Goal: Information Seeking & Learning: Find contact information

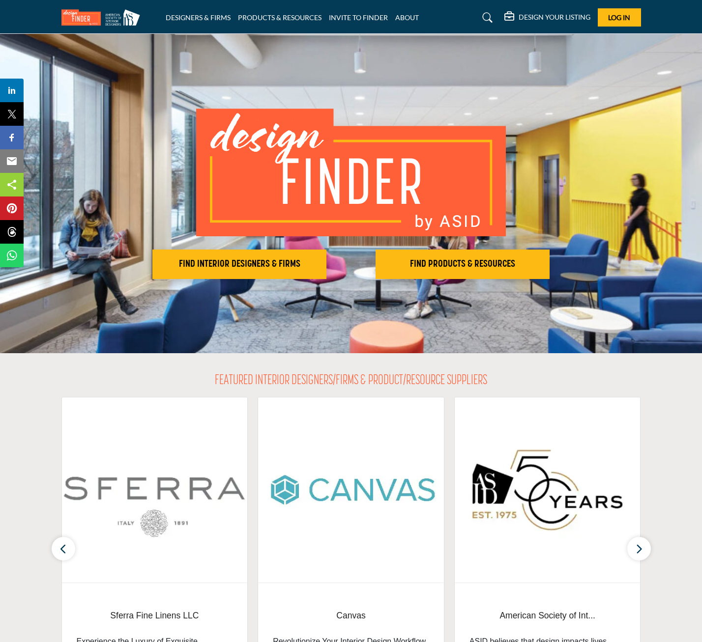
click at [15, 408] on section "FEATURED INTERIOR DESIGNERS/FIRMS & PRODUCT/RESOURCE SUPPLIERS Sferra Fine Line…" at bounding box center [351, 532] width 702 height 358
click at [163, 263] on h2 "FIND INTERIOR DESIGNERS & FIRMS" at bounding box center [239, 264] width 168 height 12
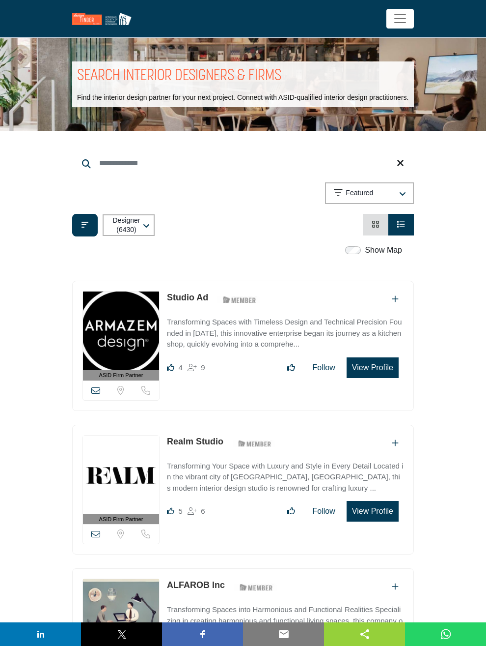
click at [312, 191] on div "Showing 21 results out of 6430 Featured" at bounding box center [243, 195] width 342 height 26
click at [396, 188] on div "Featured" at bounding box center [365, 193] width 62 height 12
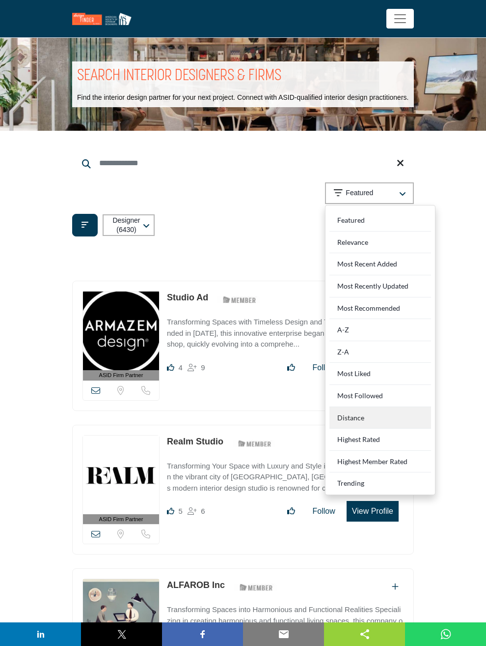
click at [427, 415] on div "Distance" at bounding box center [381, 418] width 102 height 22
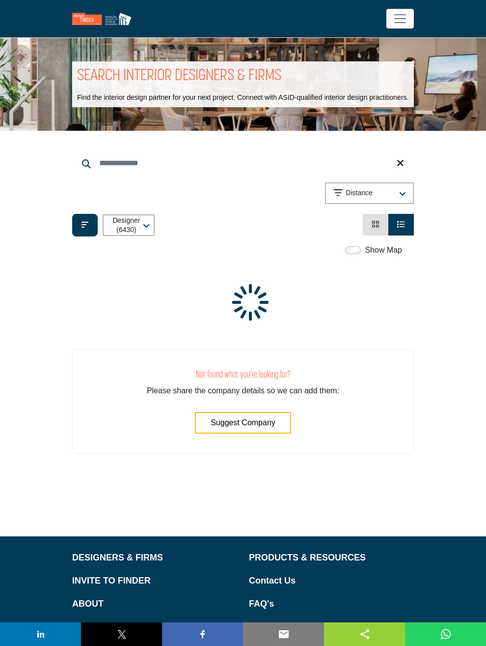
click at [0, 0] on input "Search Location" at bounding box center [0, 0] width 0 height 0
click at [0, 0] on li "Stamford, CT, USA (Western Connecticut Planning Region)" at bounding box center [0, 0] width 0 height 0
type input "**********"
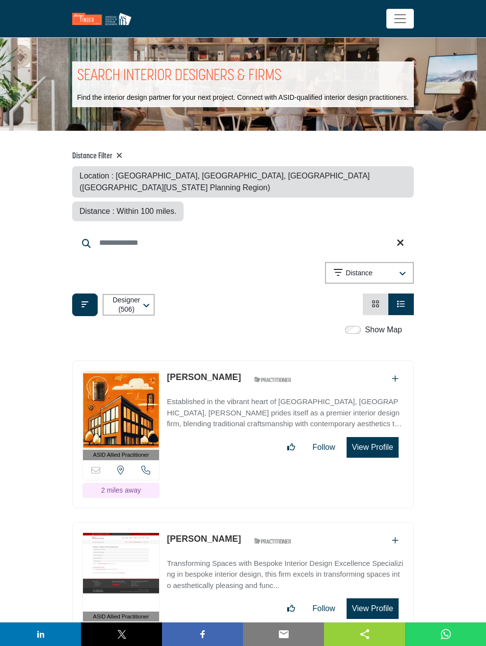
drag, startPoint x: 144, startPoint y: 550, endPoint x: 115, endPoint y: 548, distance: 29.0
click at [0, 0] on input "Distance in miles" at bounding box center [0, 0] width 0 height 0
type input "**"
click at [0, 0] on input "Distance in miles" at bounding box center [0, 0] width 0 height 0
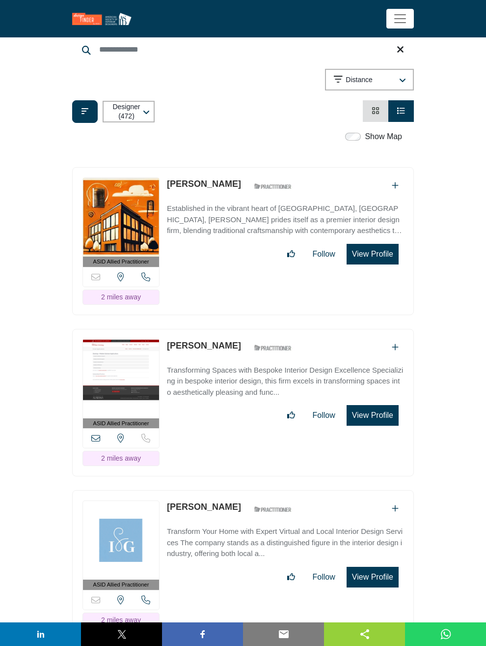
scroll to position [197, 0]
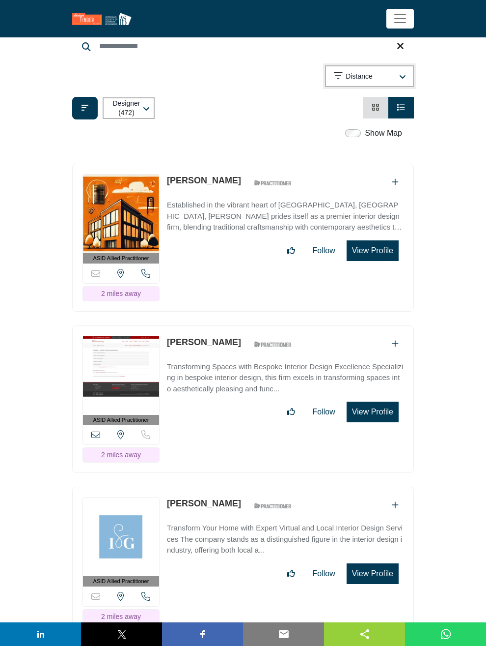
click at [396, 70] on div "Distance" at bounding box center [365, 76] width 62 height 12
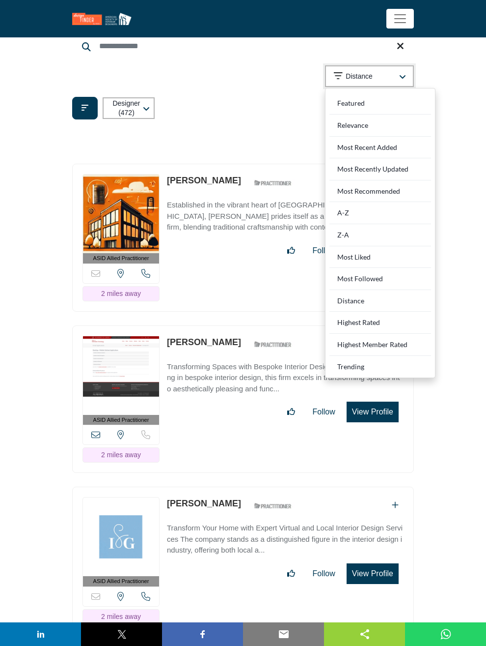
click at [396, 70] on div "Distance" at bounding box center [365, 76] width 62 height 12
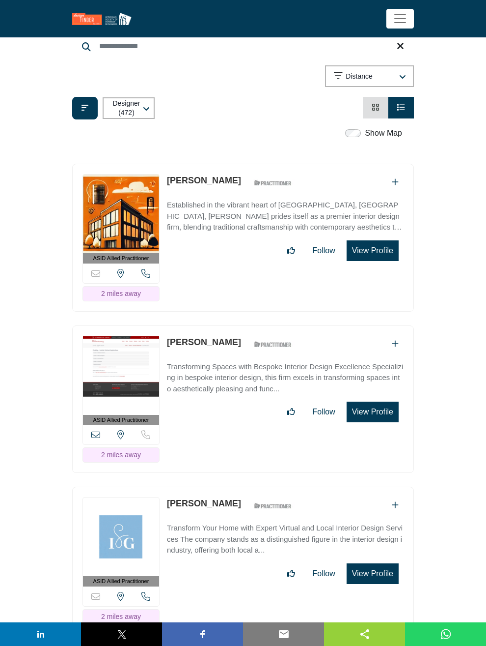
click at [372, 103] on link "Card View" at bounding box center [376, 107] width 8 height 8
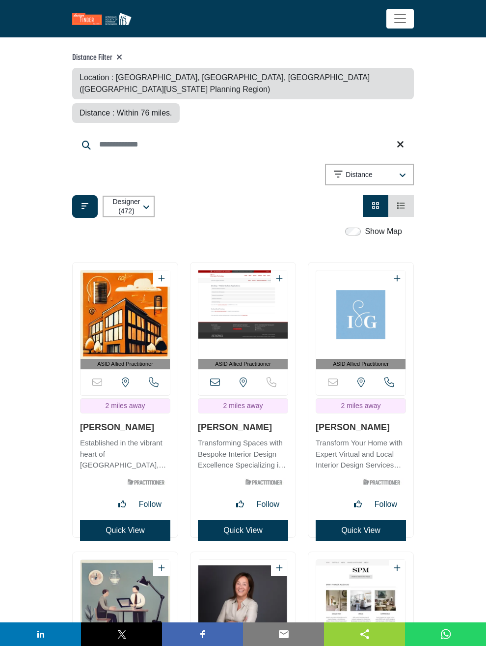
click at [405, 201] on icon "View List" at bounding box center [402, 205] width 8 height 8
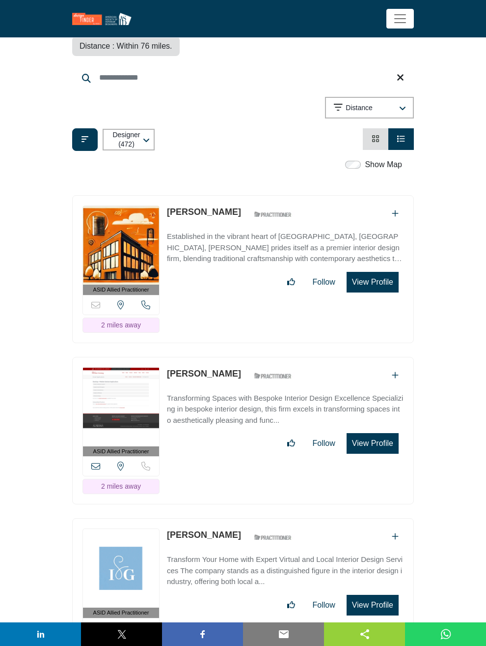
scroll to position [246, 0]
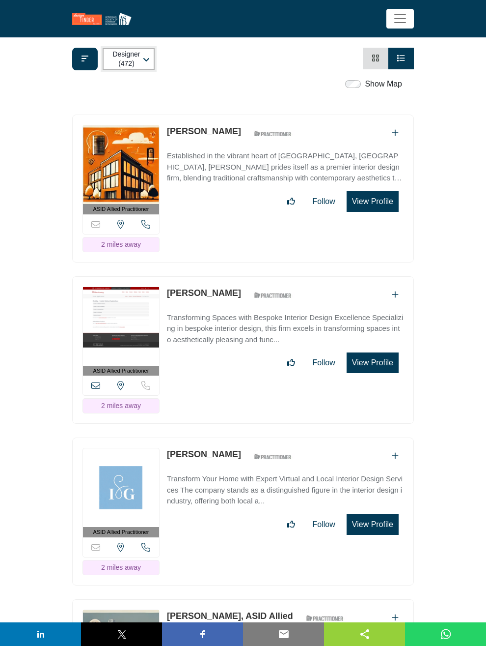
click at [146, 55] on div "button" at bounding box center [144, 59] width 3 height 9
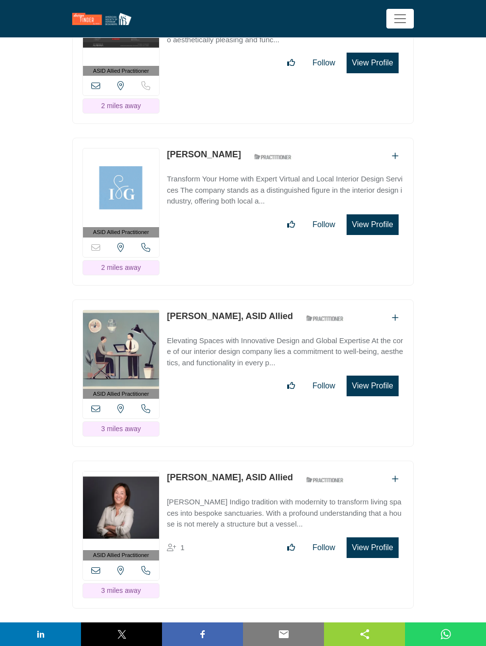
scroll to position [590, 0]
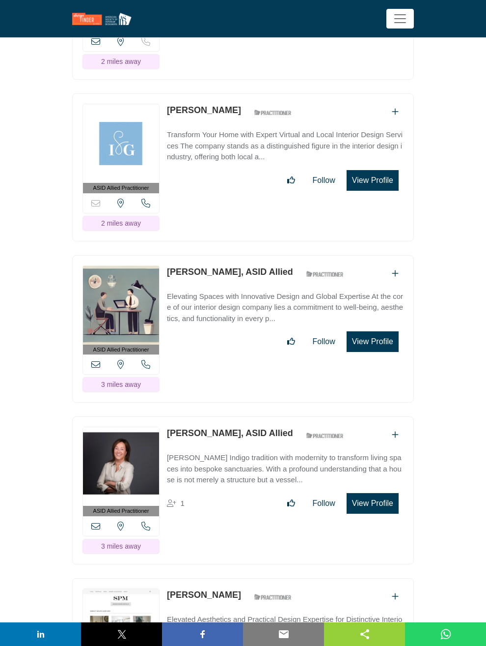
click at [285, 129] on p "Transform Your Home with Expert Virtual and Local Interior Design Services The …" at bounding box center [285, 145] width 237 height 33
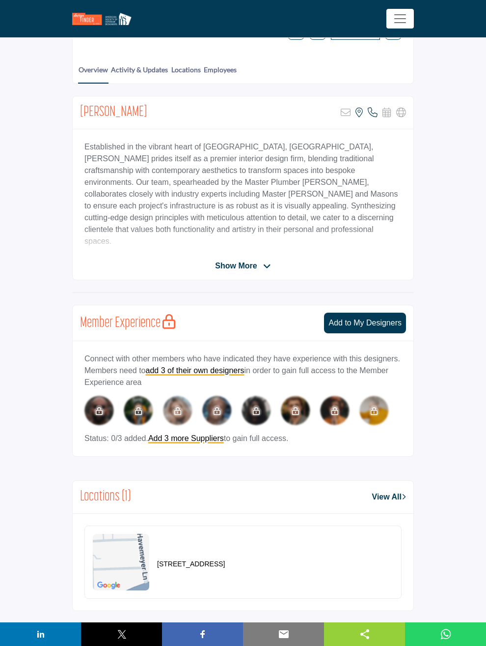
scroll to position [197, 0]
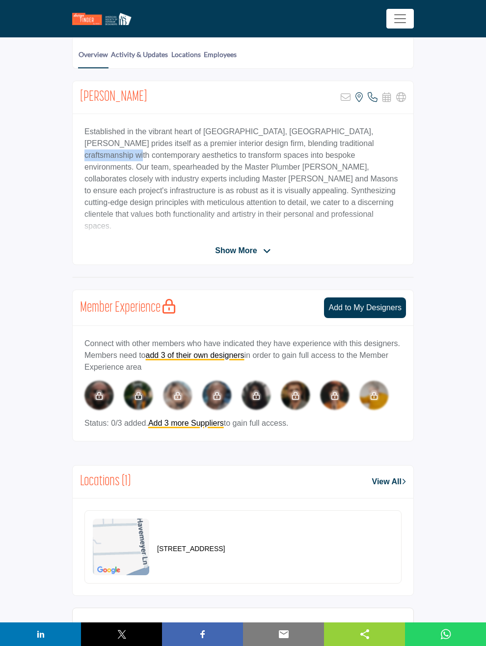
drag, startPoint x: 223, startPoint y: 150, endPoint x: 280, endPoint y: 155, distance: 57.2
click at [280, 155] on p "Established in the vibrant heart of [GEOGRAPHIC_DATA], [GEOGRAPHIC_DATA], [PERS…" at bounding box center [243, 179] width 317 height 106
drag, startPoint x: 280, startPoint y: 155, endPoint x: 287, endPoint y: 153, distance: 7.3
click at [287, 153] on p "Established in the vibrant heart of Kingston, Jamaica, D.E.M.L prides itself as…" at bounding box center [243, 179] width 317 height 106
click at [257, 245] on span "Show More" at bounding box center [236, 251] width 42 height 12
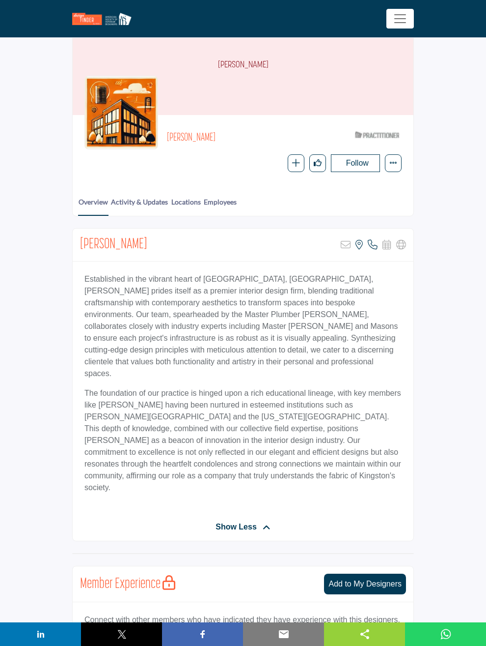
scroll to position [0, 0]
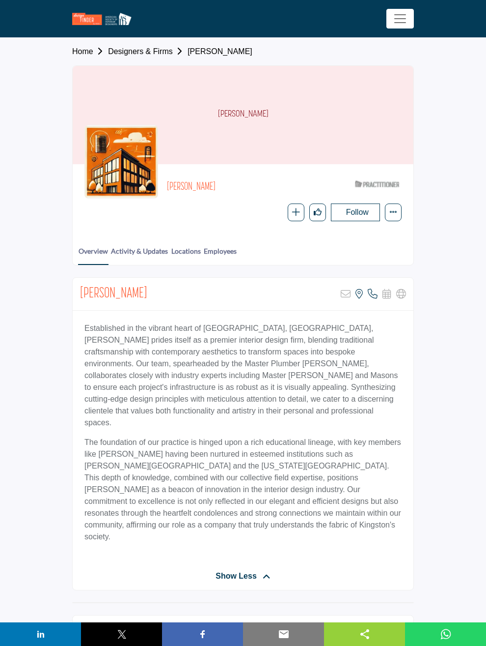
click at [73, 189] on div "Ann Fitzgerald ASID Qualified Practitioner who validates work and experience to…" at bounding box center [243, 198] width 341 height 69
click at [66, 189] on div "Home Designers & Firms Ann Fitzgerald Ann Fitzgerald Ann Fitzgerald ASID Qualif…" at bounding box center [243, 152] width 354 height 228
click at [203, 247] on link "Employees" at bounding box center [220, 255] width 34 height 18
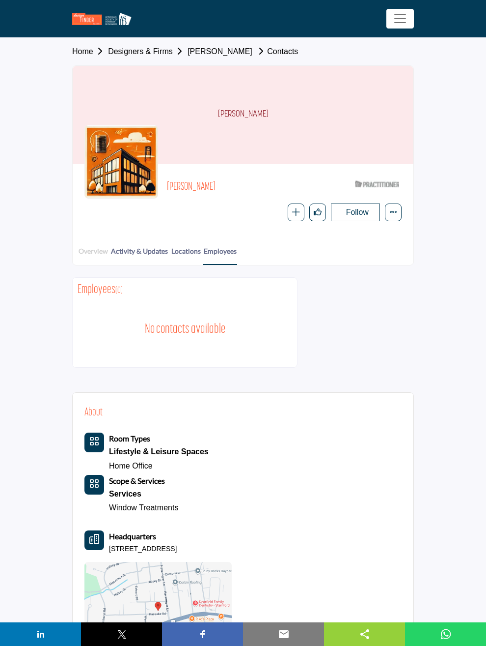
click at [78, 251] on link "Overview" at bounding box center [93, 255] width 30 height 18
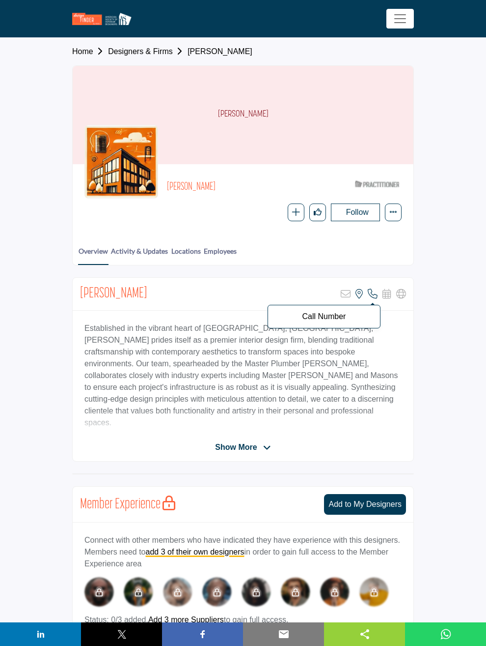
drag, startPoint x: 424, startPoint y: 289, endPoint x: 397, endPoint y: 310, distance: 34.0
click at [375, 313] on p "Call Number" at bounding box center [324, 317] width 102 height 8
click at [375, 314] on p "Call Number" at bounding box center [324, 317] width 102 height 8
click at [378, 295] on icon at bounding box center [373, 294] width 10 height 10
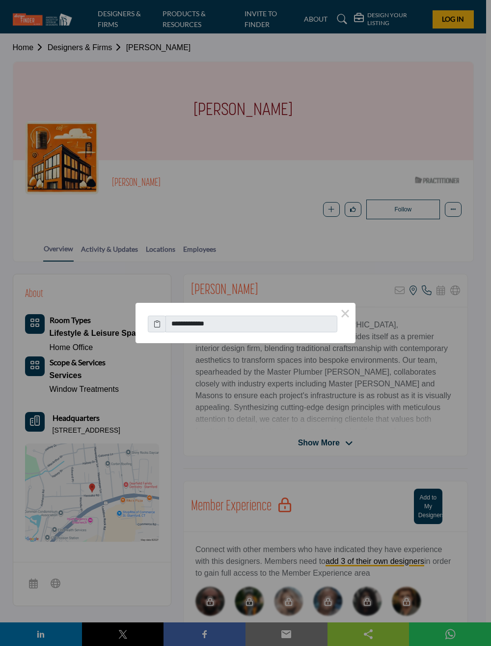
click at [151, 326] on span at bounding box center [157, 323] width 18 height 17
click at [157, 321] on icon at bounding box center [157, 323] width 7 height 10
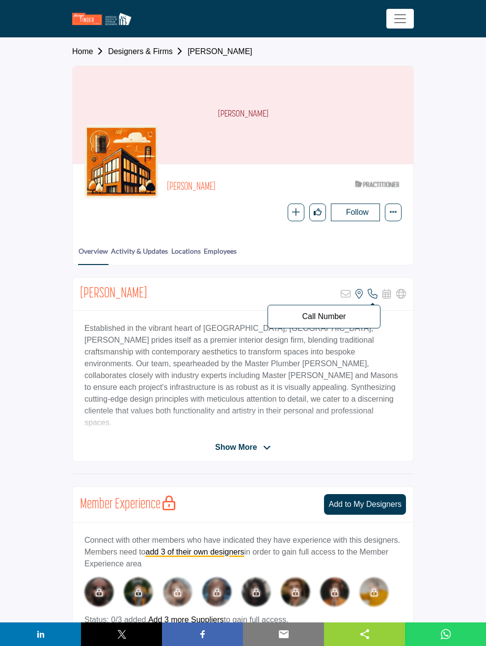
click at [378, 289] on icon at bounding box center [373, 294] width 10 height 10
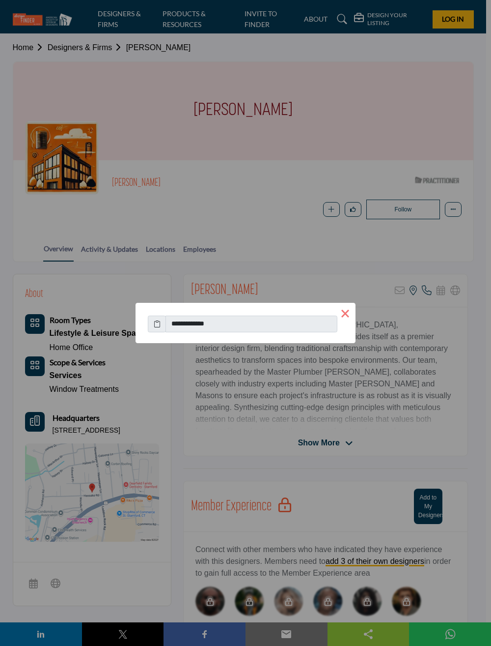
click at [348, 311] on button "×" at bounding box center [345, 313] width 21 height 21
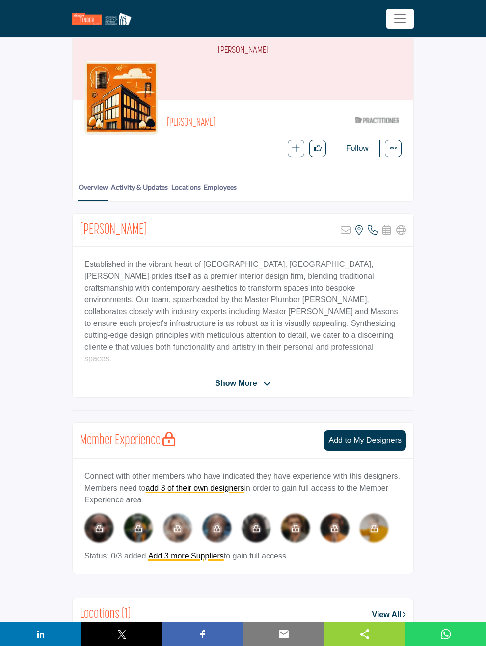
scroll to position [49, 0]
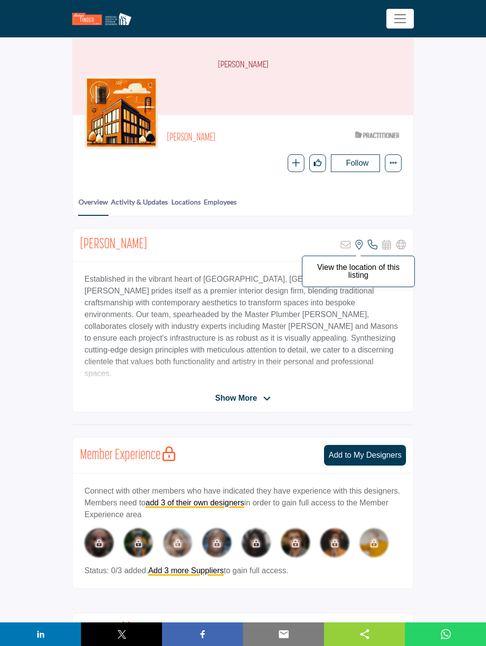
click at [363, 240] on icon at bounding box center [359, 245] width 7 height 10
drag, startPoint x: 52, startPoint y: 378, endPoint x: 155, endPoint y: 376, distance: 103.2
copy p "8 Hassake Rd, 06870-1317, USA"
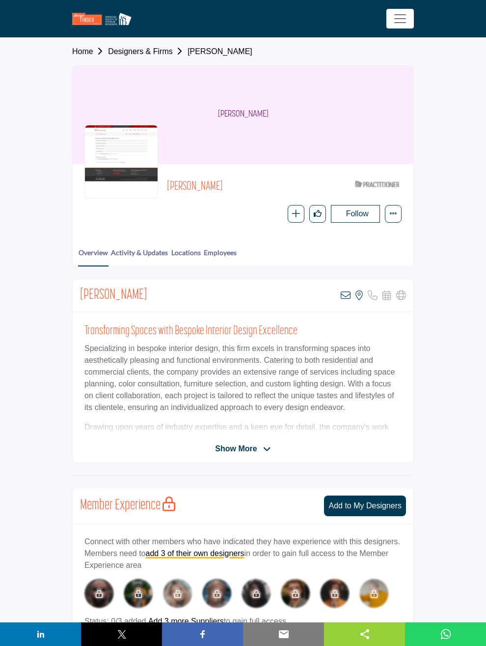
drag, startPoint x: 183, startPoint y: 104, endPoint x: 325, endPoint y: 118, distance: 143.2
click at [325, 118] on div "Samantha Calicchio" at bounding box center [243, 115] width 341 height 98
drag, startPoint x: 325, startPoint y: 118, endPoint x: 282, endPoint y: 105, distance: 45.7
copy h1 "Samantha Calicchio"
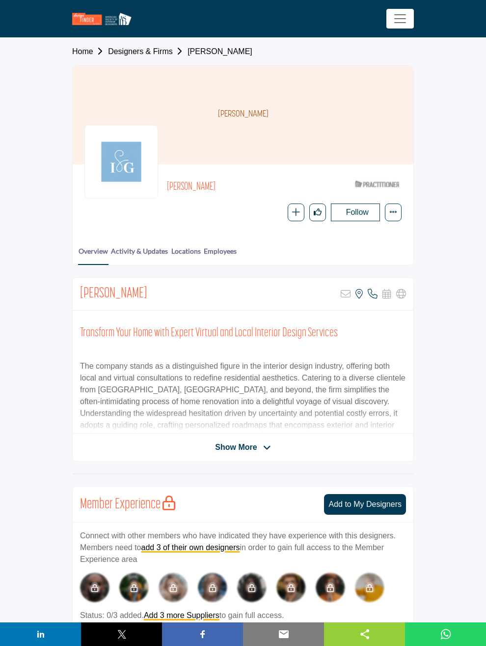
drag, startPoint x: 192, startPoint y: 107, endPoint x: 300, endPoint y: 108, distance: 108.6
click at [300, 108] on div "[PERSON_NAME]" at bounding box center [243, 115] width 341 height 98
copy h1 "[PERSON_NAME]"
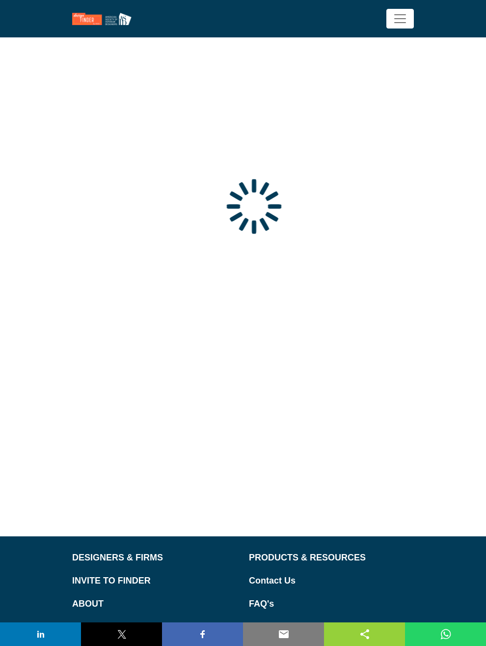
type input "**********"
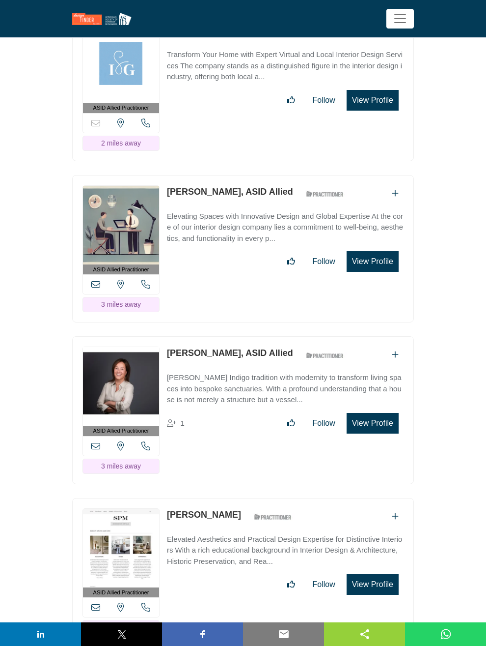
scroll to position [639, 0]
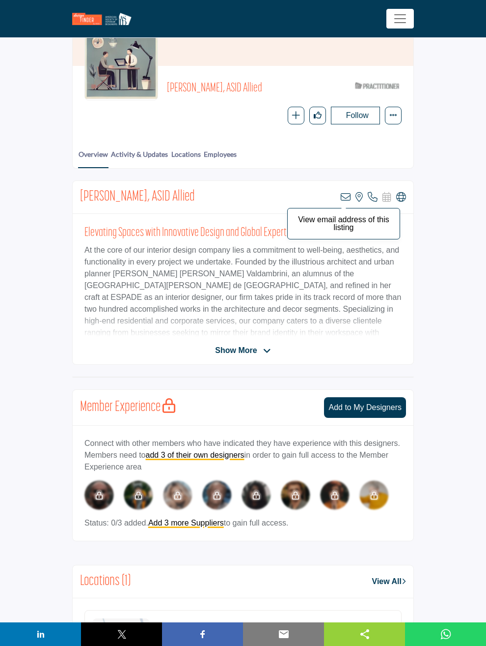
click at [351, 195] on icon at bounding box center [346, 197] width 10 height 10
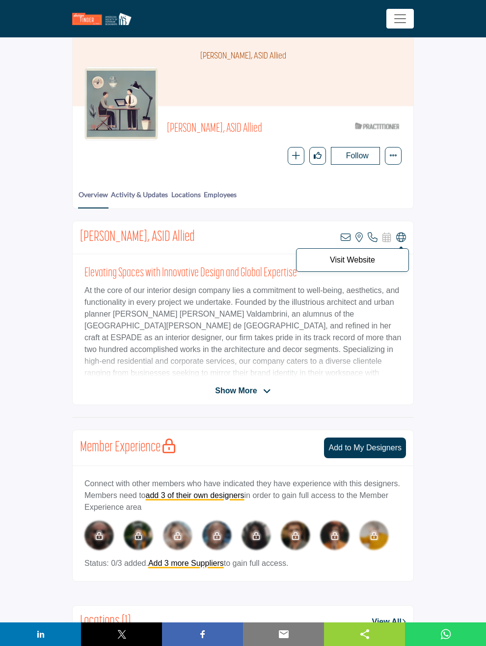
drag, startPoint x: 454, startPoint y: 233, endPoint x: 432, endPoint y: 257, distance: 32.4
click at [404, 257] on p "Visit Website" at bounding box center [353, 260] width 102 height 8
click at [404, 256] on p "Visit Website" at bounding box center [353, 260] width 102 height 8
drag, startPoint x: 452, startPoint y: 252, endPoint x: 447, endPoint y: 258, distance: 7.7
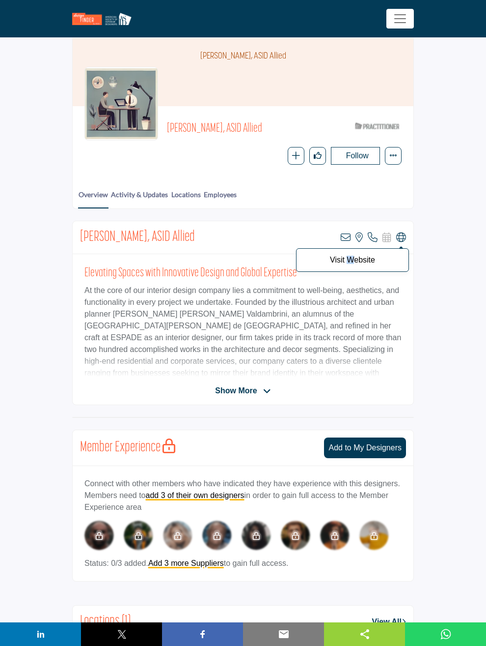
click at [404, 258] on p "Visit Website" at bounding box center [353, 260] width 102 height 8
click at [406, 232] on icon at bounding box center [402, 237] width 10 height 10
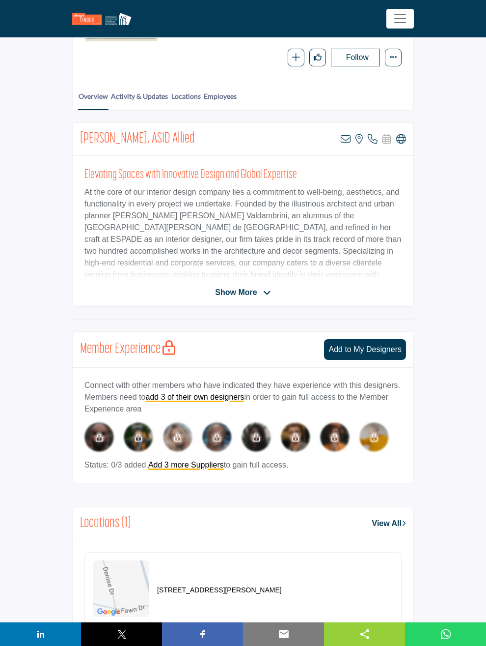
scroll to position [205, 0]
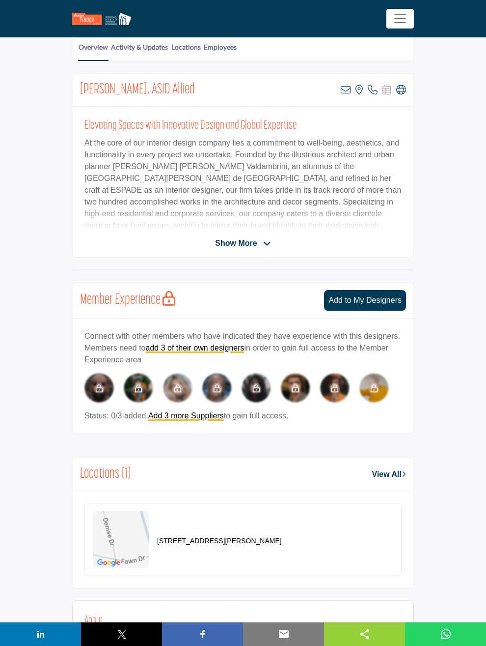
click at [319, 231] on div "Mary Valdambrini, ASID Allied View email address of this listing View the locat…" at bounding box center [243, 165] width 342 height 184
click at [257, 240] on span "Show More" at bounding box center [236, 243] width 42 height 12
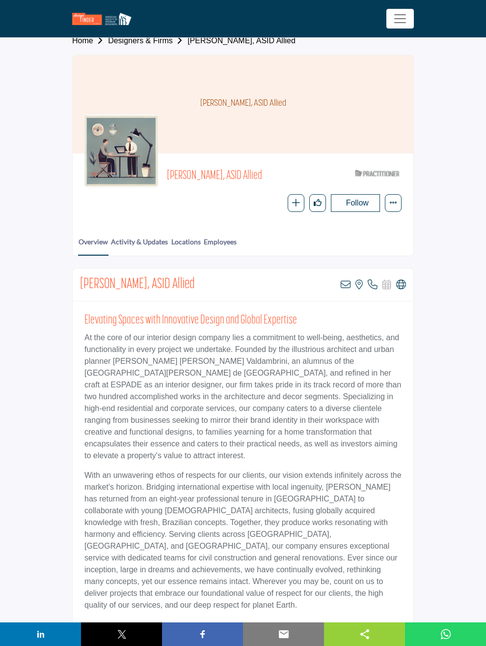
scroll to position [0, 0]
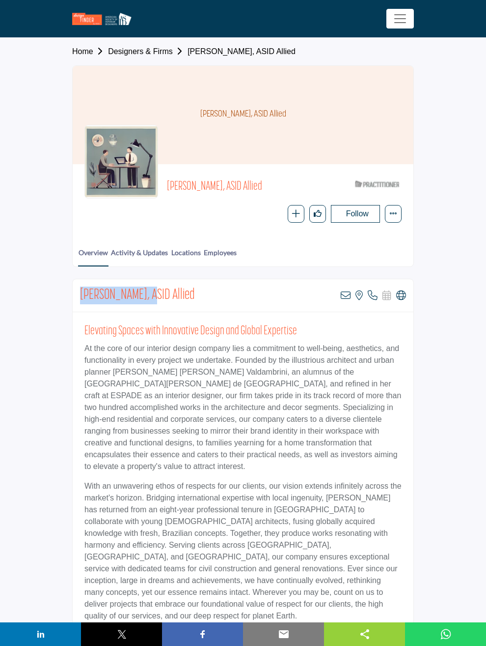
drag, startPoint x: 191, startPoint y: 288, endPoint x: 261, endPoint y: 287, distance: 70.3
click at [195, 287] on h2 "[PERSON_NAME], ASID Allied" at bounding box center [137, 295] width 115 height 18
copy h2 "Mary Valdambrini"
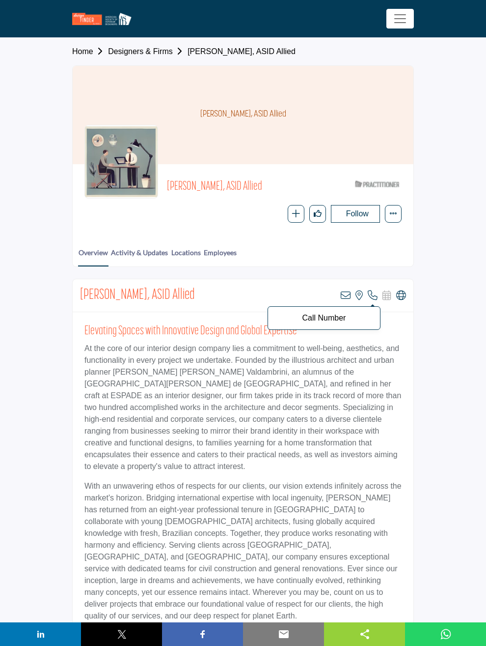
click at [378, 293] on icon at bounding box center [373, 295] width 10 height 10
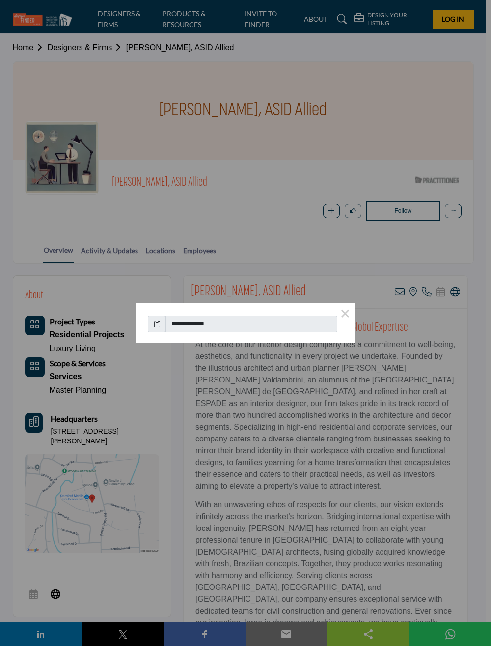
click at [324, 274] on div "**********" at bounding box center [245, 323] width 491 height 646
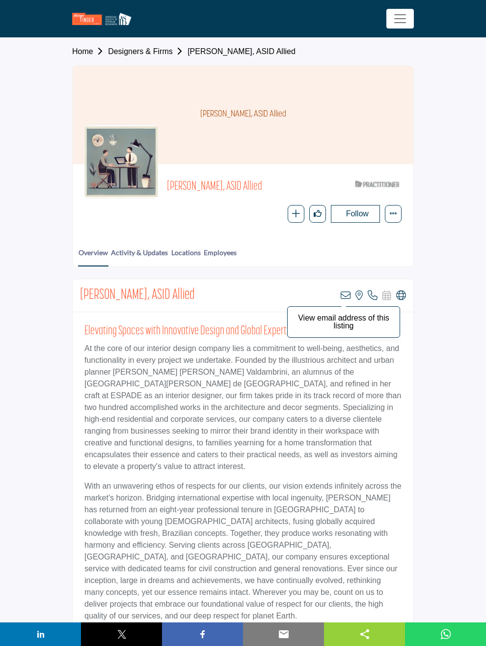
click at [351, 290] on icon at bounding box center [346, 295] width 10 height 10
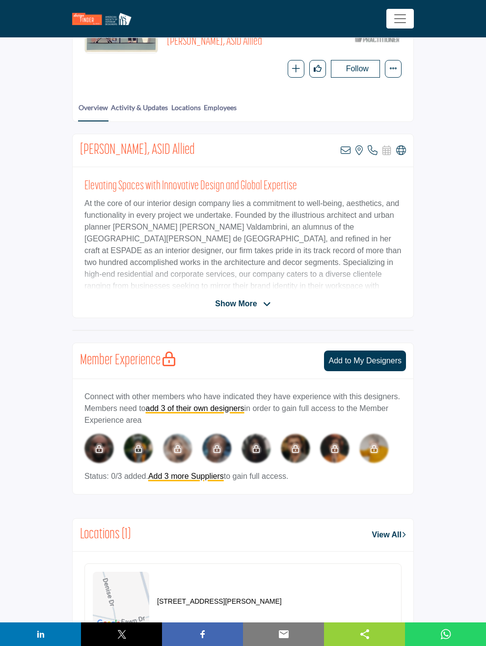
click at [179, 214] on div "About Project Types Residential Projects Luxury Living Scope & Services Service…" at bounding box center [243, 570] width 342 height 872
click at [179, 200] on div "About Project Types Residential Projects Luxury Living Scope & Services Service…" at bounding box center [243, 570] width 342 height 872
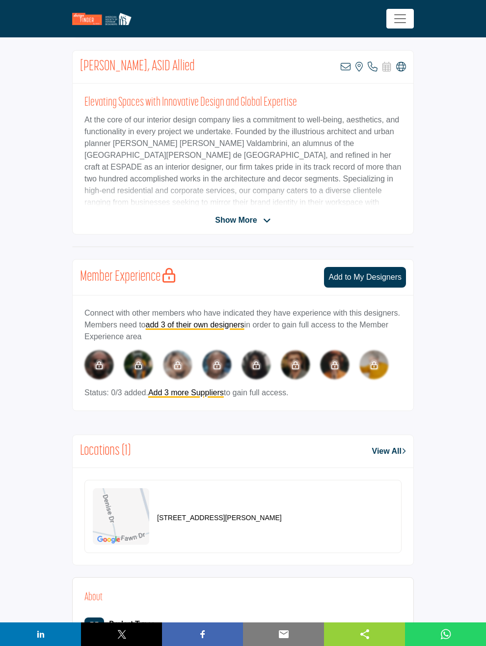
scroll to position [246, 0]
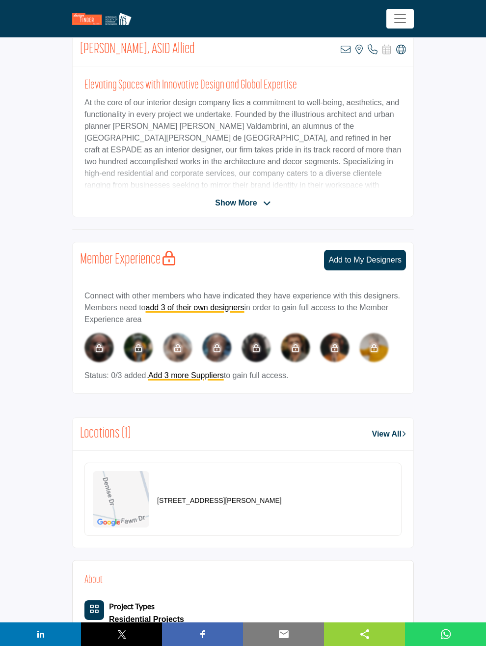
click at [175, 170] on div "About Project Types Residential Projects Luxury Living Scope & Services Service…" at bounding box center [243, 469] width 342 height 872
click at [257, 197] on span "Show More" at bounding box center [236, 203] width 42 height 12
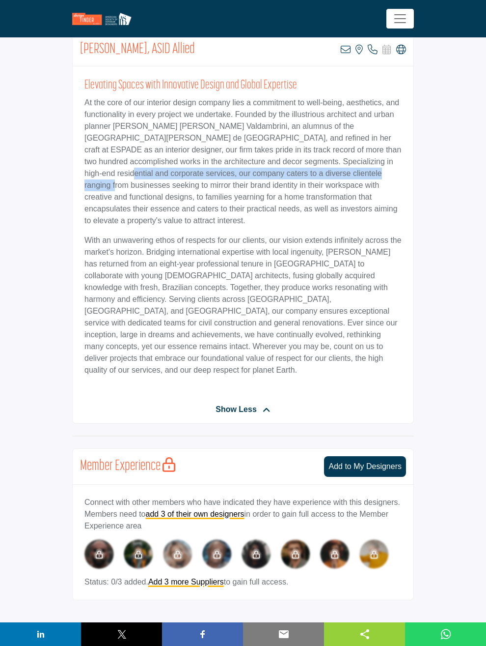
drag, startPoint x: 229, startPoint y: 178, endPoint x: 291, endPoint y: 198, distance: 65.0
click at [291, 198] on p "At the core of our interior design company lies a commitment to well-being, aes…" at bounding box center [243, 162] width 317 height 130
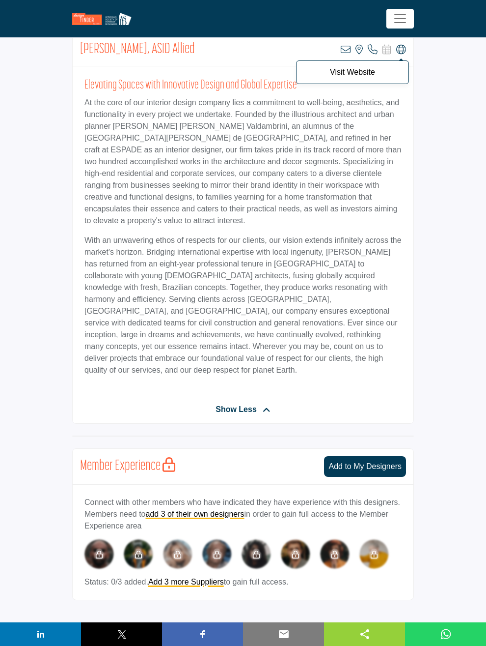
click at [406, 47] on icon at bounding box center [402, 50] width 10 height 10
click at [180, 118] on div "About Project Types Residential Projects Luxury Living Scope & Services Service…" at bounding box center [243, 572] width 342 height 1078
click at [172, 125] on div "About Project Types Residential Projects Luxury Living Scope & Services Service…" at bounding box center [243, 572] width 342 height 1078
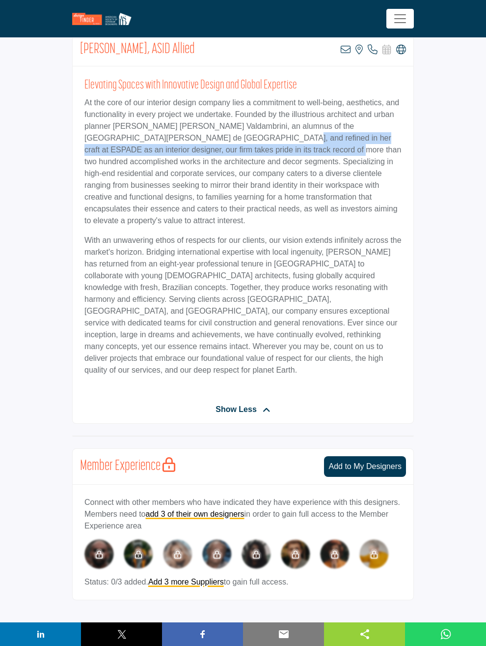
drag, startPoint x: 222, startPoint y: 145, endPoint x: 381, endPoint y: 168, distance: 160.8
click at [379, 167] on p "At the core of our interior design company lies a commitment to well-being, aes…" at bounding box center [243, 162] width 317 height 130
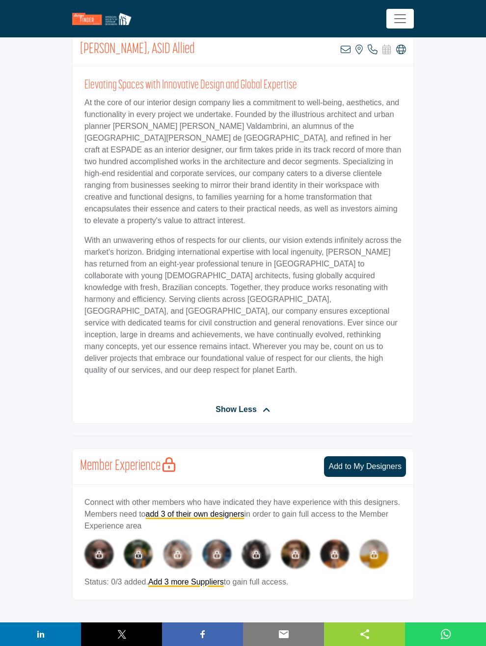
click at [181, 151] on div "About Project Types Residential Projects Luxury Living Scope & Services Service…" at bounding box center [243, 572] width 342 height 1078
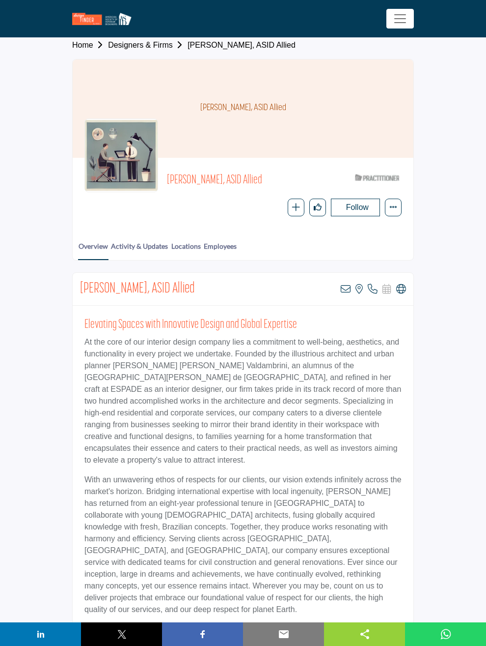
scroll to position [49, 0]
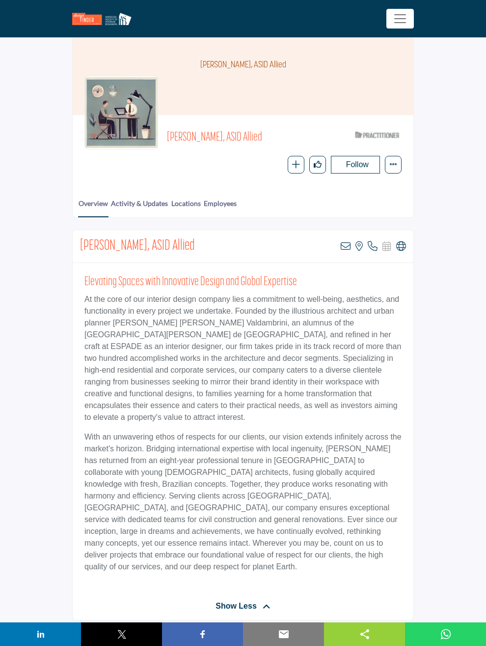
drag, startPoint x: 52, startPoint y: 381, endPoint x: 129, endPoint y: 383, distance: 77.2
copy p "11 Denise Dr, 06905-2718"
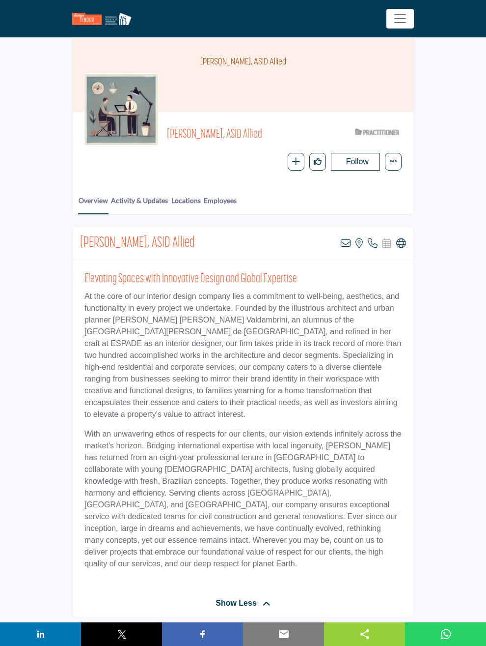
scroll to position [0, 0]
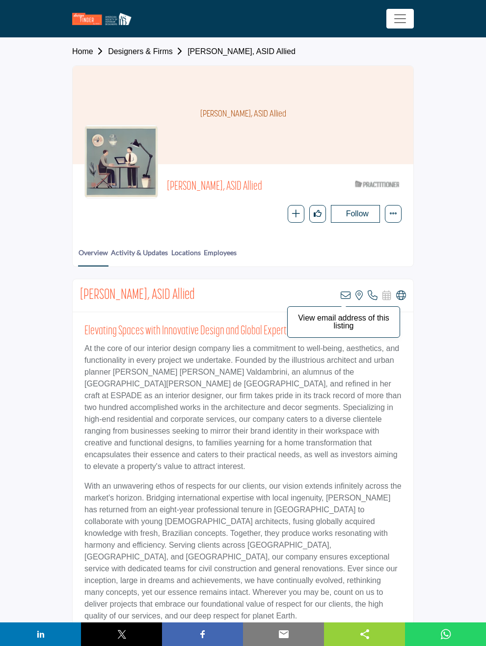
click at [351, 290] on icon at bounding box center [346, 295] width 10 height 10
